Goal: Task Accomplishment & Management: Complete application form

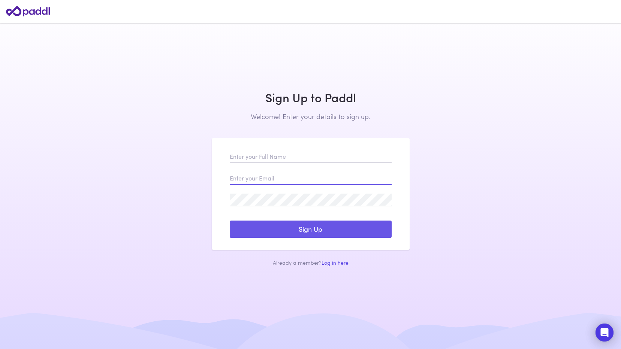
type input "sammi.he@arabbank.com.au"
click at [314, 229] on button "Sign Up" at bounding box center [311, 229] width 162 height 17
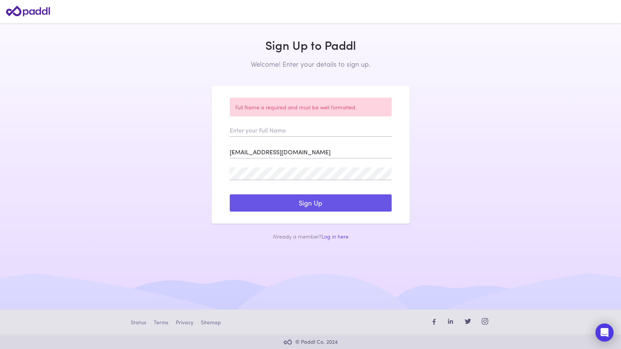
scroll to position [40, 0]
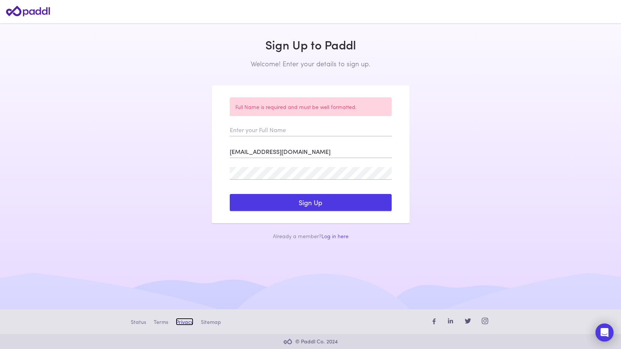
click at [176, 324] on link "Privacy" at bounding box center [185, 321] width 18 height 7
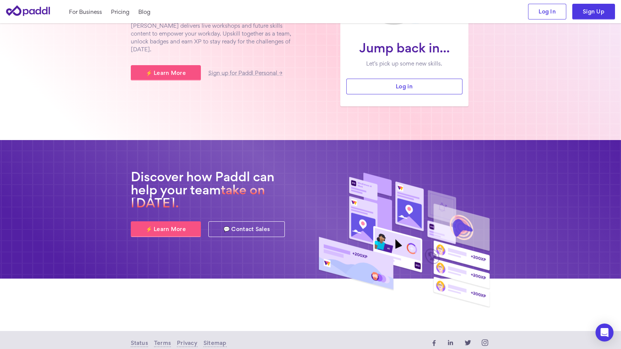
scroll to position [135, 0]
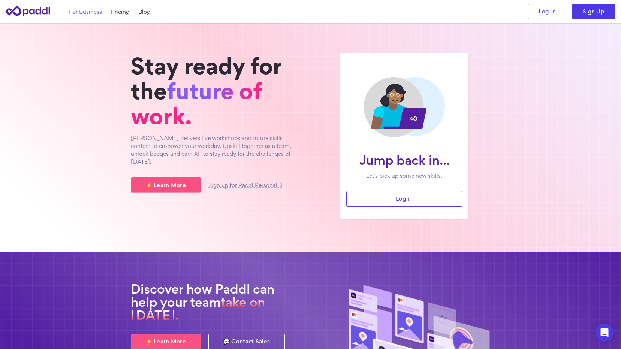
click at [95, 12] on link "For Business" at bounding box center [85, 12] width 33 height 8
